Goal: Information Seeking & Learning: Compare options

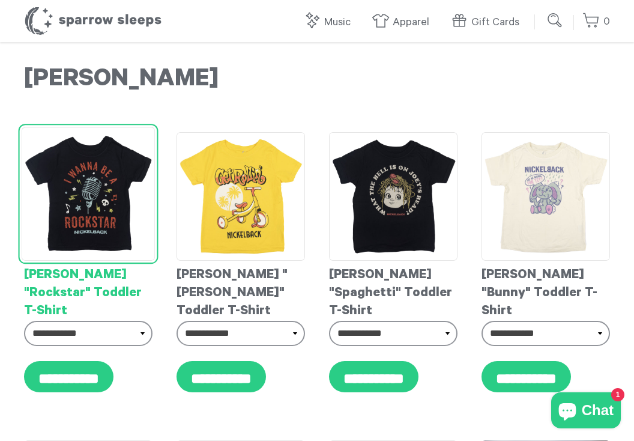
click at [91, 175] on img at bounding box center [89, 194] width 134 height 134
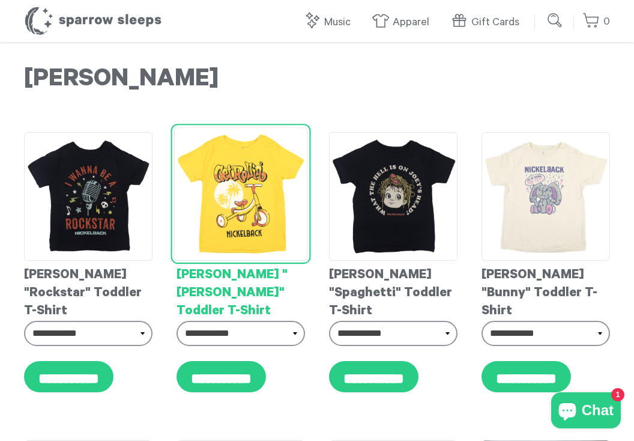
click at [245, 205] on img at bounding box center [241, 194] width 134 height 134
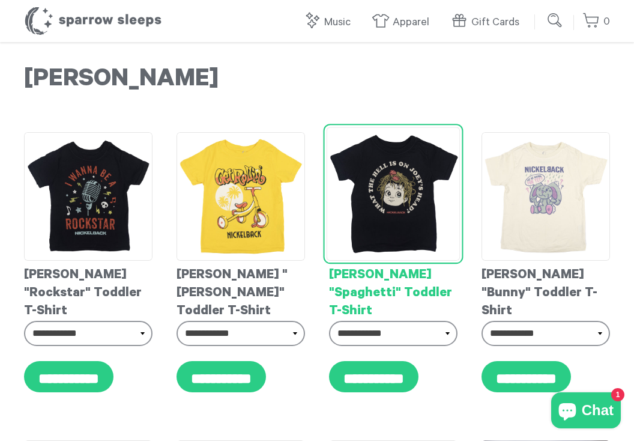
click at [356, 181] on img at bounding box center [393, 194] width 134 height 134
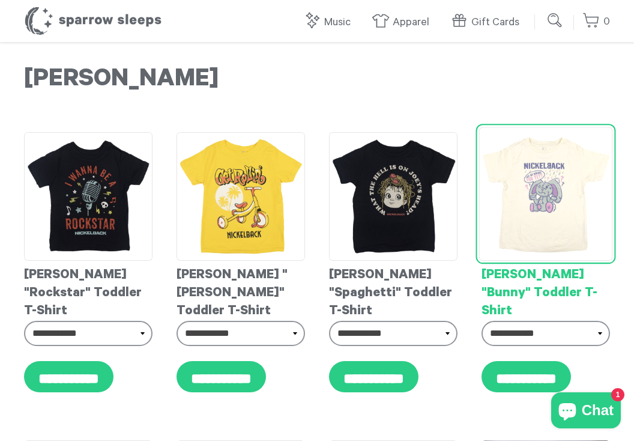
click at [525, 195] on img at bounding box center [546, 194] width 134 height 134
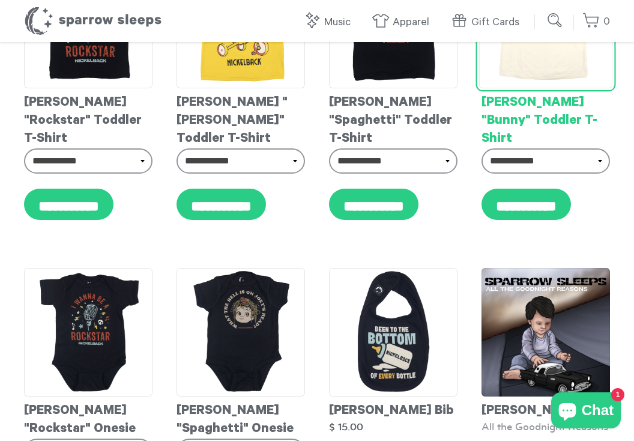
scroll to position [197, 0]
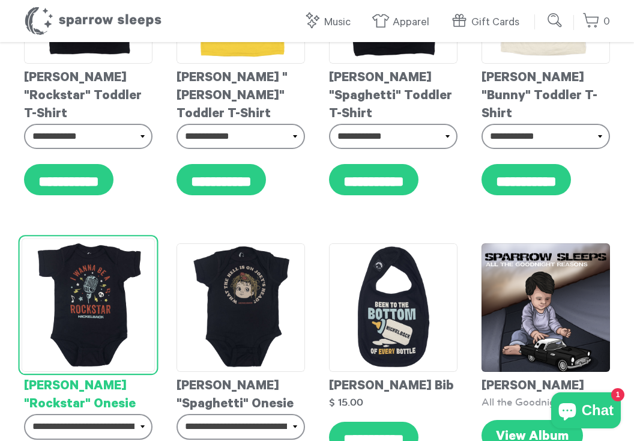
click at [89, 300] on img at bounding box center [89, 305] width 134 height 134
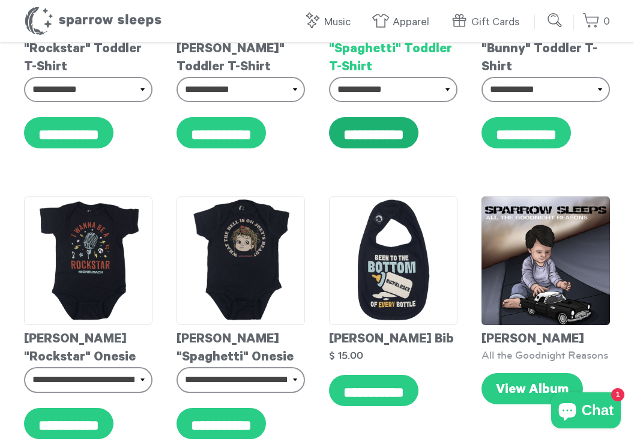
scroll to position [290, 0]
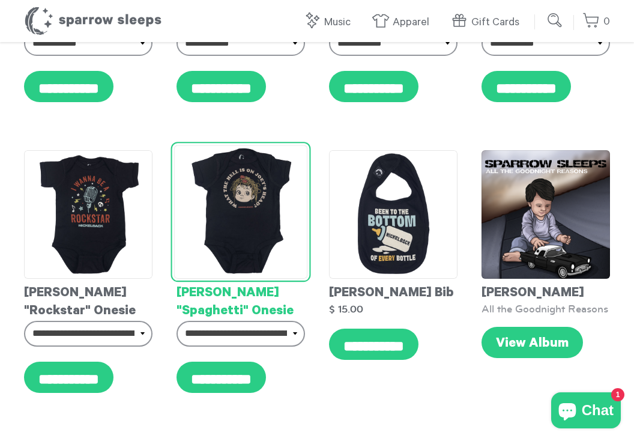
click at [222, 224] on img at bounding box center [241, 212] width 134 height 134
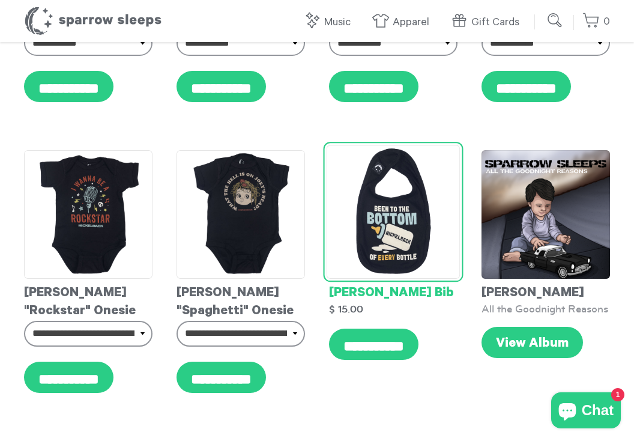
click at [397, 219] on img at bounding box center [393, 212] width 134 height 134
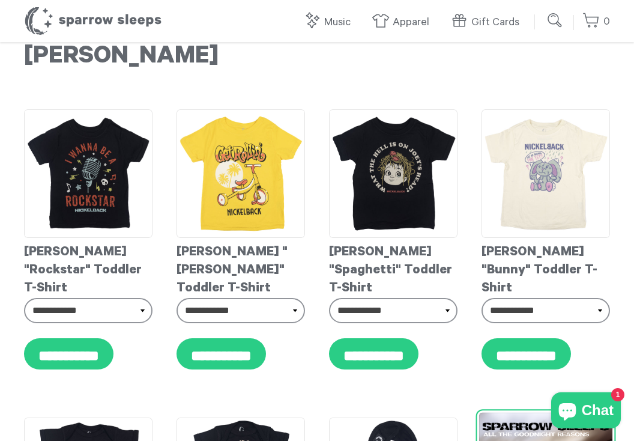
scroll to position [20, 0]
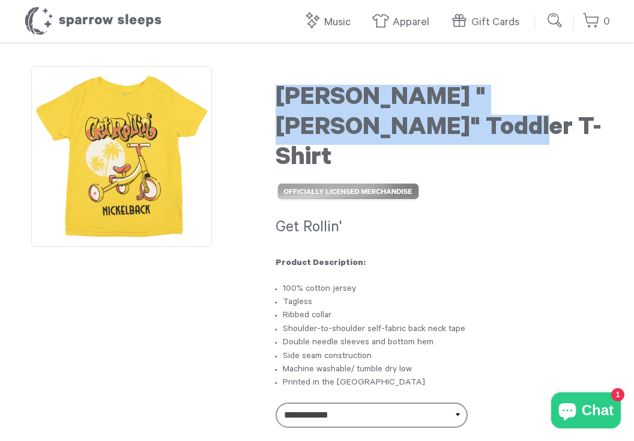
drag, startPoint x: 370, startPoint y: 137, endPoint x: 277, endPoint y: 89, distance: 104.7
click at [277, 89] on h1 "[PERSON_NAME] "[PERSON_NAME]" Toddler T-Shirt" at bounding box center [438, 130] width 327 height 90
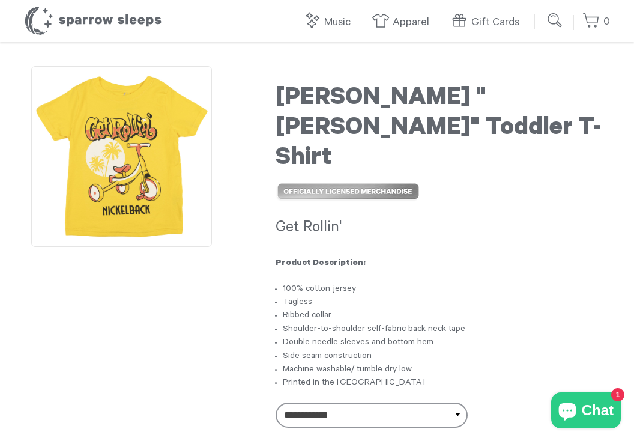
click at [397, 95] on h1 "[PERSON_NAME] "[PERSON_NAME]" Toddler T-Shirt" at bounding box center [438, 130] width 327 height 90
click at [406, 89] on h1 "[PERSON_NAME] "[PERSON_NAME]" Toddler T-Shirt" at bounding box center [438, 130] width 327 height 90
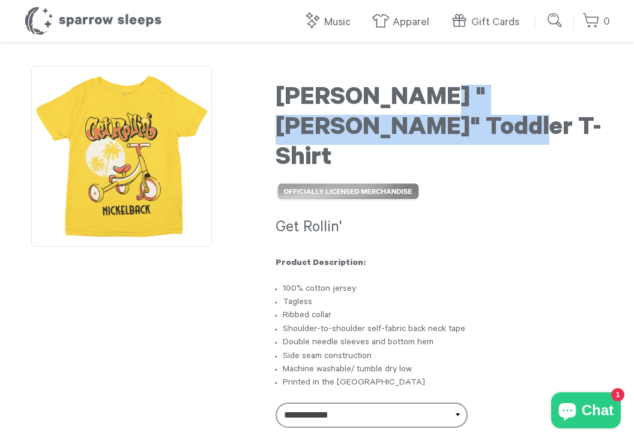
drag, startPoint x: 418, startPoint y: 90, endPoint x: 419, endPoint y: 128, distance: 37.8
click at [420, 129] on h1 "[PERSON_NAME] "[PERSON_NAME]" Toddler T-Shirt" at bounding box center [438, 130] width 327 height 90
copy h1 "Rollin" Toddler T-Shirt"
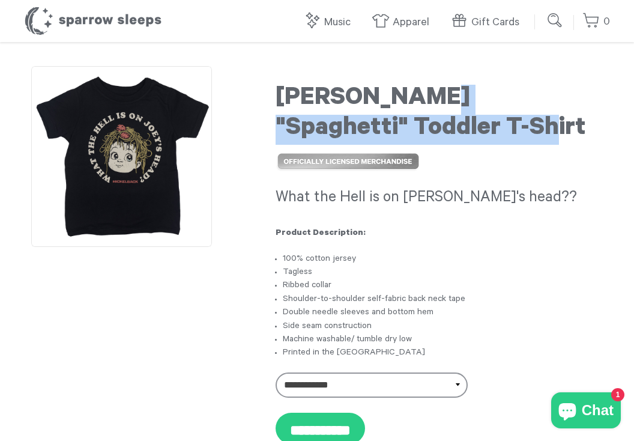
drag, startPoint x: 456, startPoint y: 136, endPoint x: 420, endPoint y: 99, distance: 51.4
click at [420, 99] on h1 "Nickelback "Spaghetti" Toddler T-Shirt" at bounding box center [438, 115] width 327 height 60
copy h1 "Spaghetti" Toddler T-Shirt"
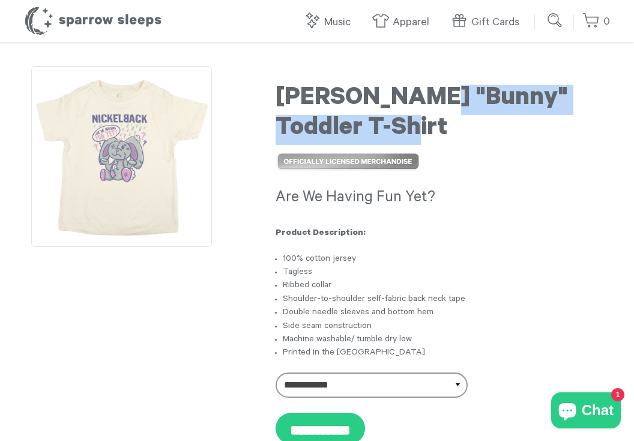
drag, startPoint x: 399, startPoint y: 121, endPoint x: 417, endPoint y: 91, distance: 34.7
click at [417, 91] on h1 "[PERSON_NAME] "Bunny" Toddler T-Shirt" at bounding box center [438, 115] width 327 height 60
copy h1 "Bunny" Toddler T-Shirt"
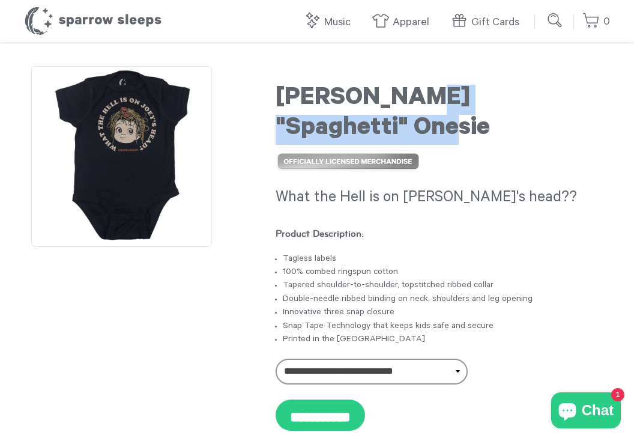
drag, startPoint x: 426, startPoint y: 125, endPoint x: 410, endPoint y: 89, distance: 38.9
click at [410, 89] on h1 "[PERSON_NAME] "Spaghetti" Onesie" at bounding box center [438, 115] width 327 height 60
copy h1 ""Spaghetti" Onesie"
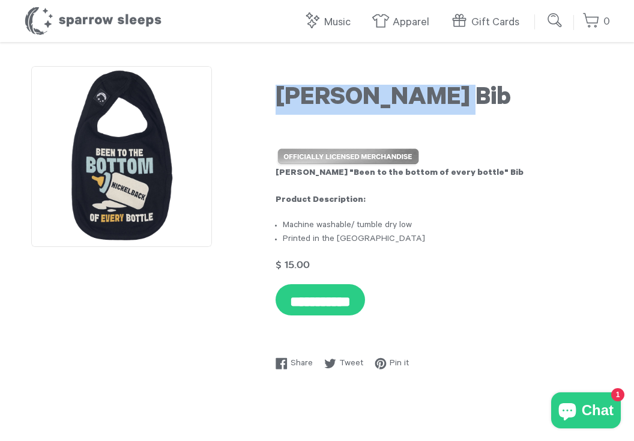
drag, startPoint x: 451, startPoint y: 94, endPoint x: 263, endPoint y: 94, distance: 187.8
click at [263, 94] on div "**********" at bounding box center [317, 220] width 586 height 308
copy h1 "Nickelback Bib"
click at [171, 152] on img at bounding box center [121, 156] width 181 height 181
